Goal: Find specific page/section: Find specific page/section

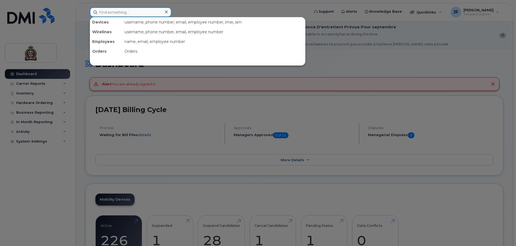
click at [128, 13] on input at bounding box center [131, 12] width 82 height 10
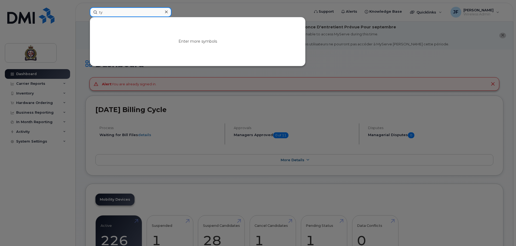
type input "t"
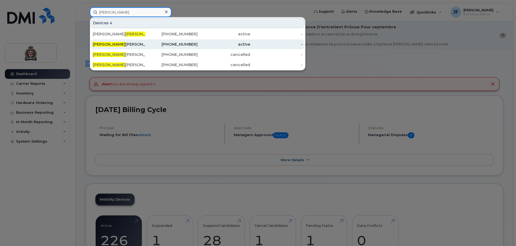
type input "tracey"
click at [124, 44] on div "Tracey Aramini" at bounding box center [119, 44] width 53 height 5
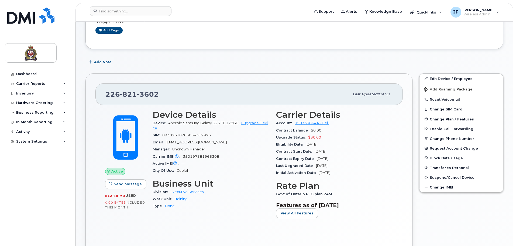
scroll to position [108, 0]
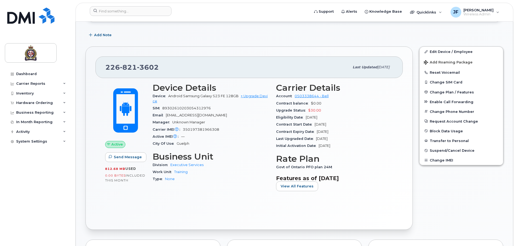
click at [317, 117] on span "[DATE]" at bounding box center [312, 117] width 12 height 4
drag, startPoint x: 307, startPoint y: 116, endPoint x: 331, endPoint y: 114, distance: 24.4
click at [331, 114] on div "Eligibility Date [DATE]" at bounding box center [334, 117] width 117 height 7
click at [338, 114] on div "Eligibility Date [DATE]" at bounding box center [334, 117] width 117 height 7
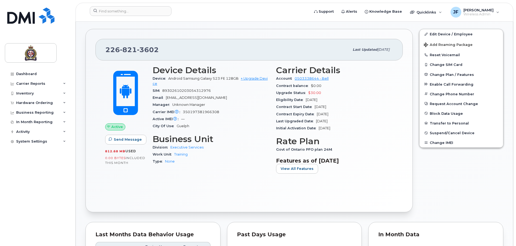
scroll to position [135, 0]
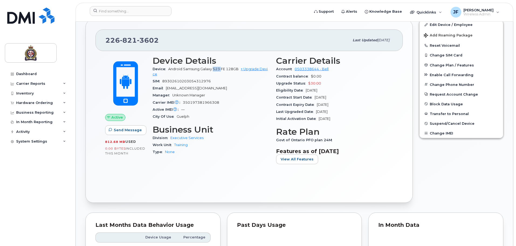
drag, startPoint x: 214, startPoint y: 69, endPoint x: 221, endPoint y: 70, distance: 7.7
click at [221, 70] on span "Android Samsung Galaxy S23 FE 128GB" at bounding box center [203, 69] width 70 height 4
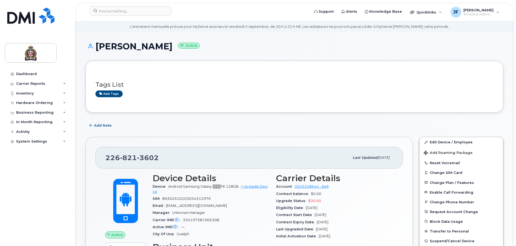
scroll to position [27, 0]
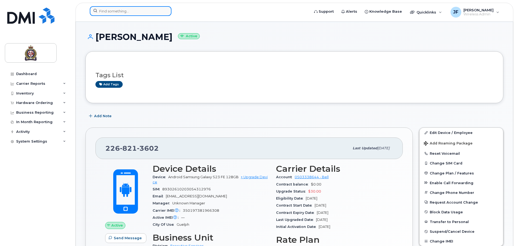
click at [148, 10] on input at bounding box center [131, 11] width 82 height 10
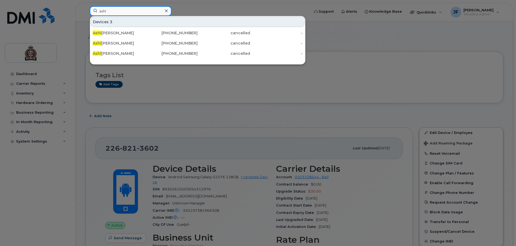
type input "ashl"
